Goal: Information Seeking & Learning: Learn about a topic

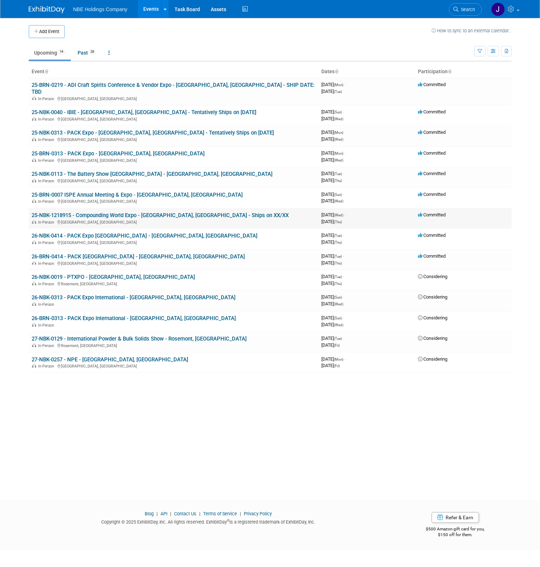
click at [152, 212] on link "25-NBK-1218915 - Compounding World Expo - [GEOGRAPHIC_DATA], [GEOGRAPHIC_DATA] …" at bounding box center [160, 215] width 257 height 6
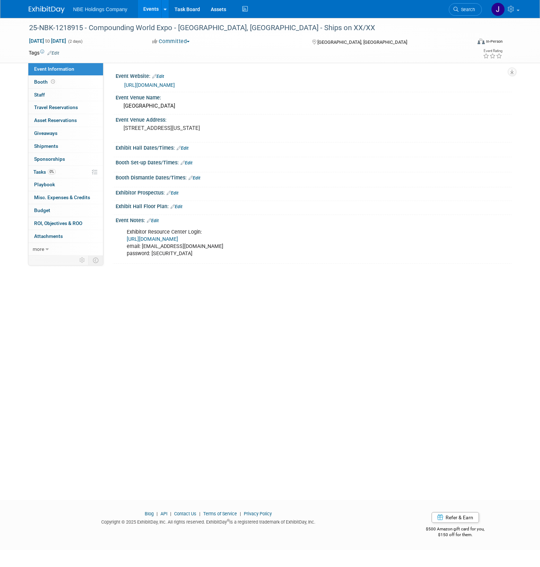
click at [175, 86] on link "https://na.compoundingworldexpo.com/" at bounding box center [149, 85] width 51 height 6
click at [154, 11] on link "Events" at bounding box center [151, 9] width 26 height 18
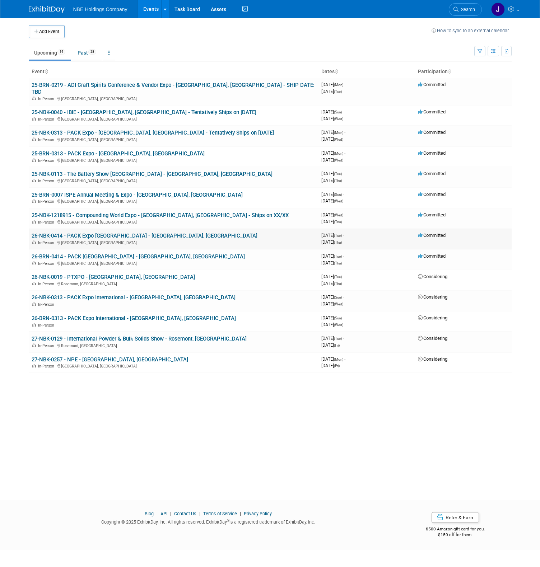
click at [132, 232] on link "26-NBK-0414 - PACK Expo [GEOGRAPHIC_DATA] - [GEOGRAPHIC_DATA], [GEOGRAPHIC_DATA]" at bounding box center [145, 235] width 226 height 6
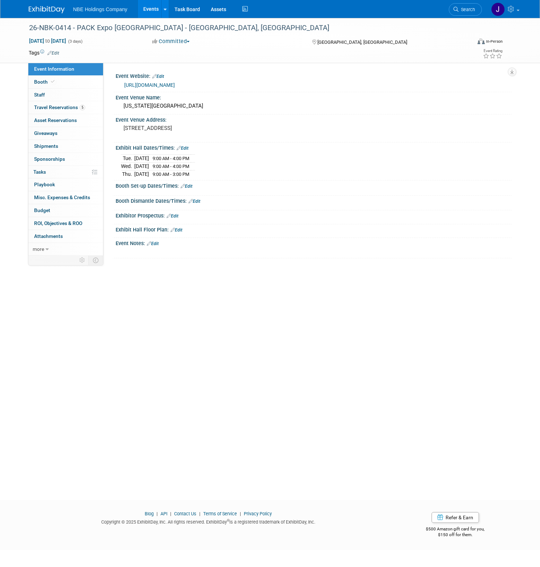
click at [212, 295] on div "26-NBK-0414 - PACK Expo East - Philadelphia, PA Feb 17, 2026 to Feb 19, 2026 (3…" at bounding box center [270, 252] width 540 height 469
click at [175, 85] on link "https://www.packexpoeast.com/" at bounding box center [149, 85] width 51 height 6
click at [156, 6] on link "Events" at bounding box center [151, 9] width 26 height 18
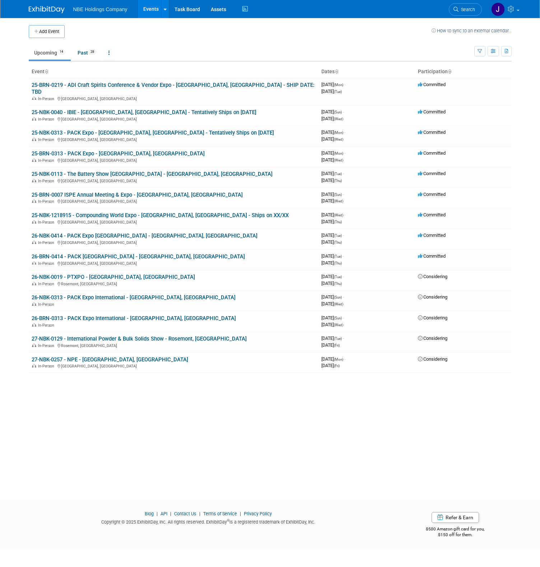
click at [203, 412] on div "Add Event How to sync to an external calendar... New Event Duplicate Event Warn…" at bounding box center [269, 252] width 493 height 469
click at [157, 86] on link "25-BRN-0219 - ADI Craft Spirits Conference & Vendor Expo - [GEOGRAPHIC_DATA], […" at bounding box center [173, 88] width 283 height 13
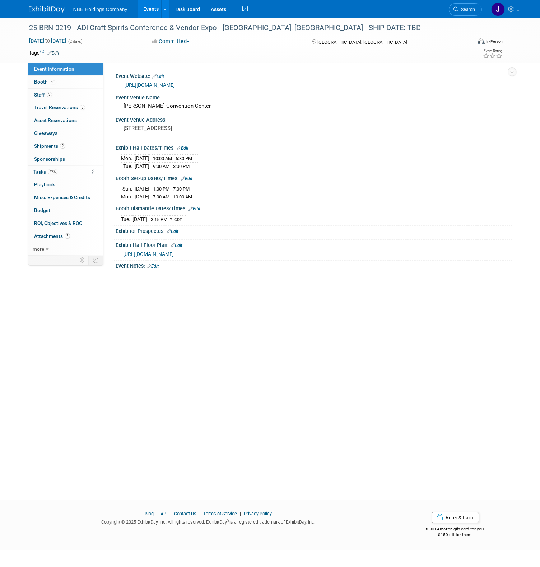
click at [161, 85] on link "[URL][DOMAIN_NAME]" at bounding box center [149, 85] width 51 height 6
